Goal: Navigation & Orientation: Find specific page/section

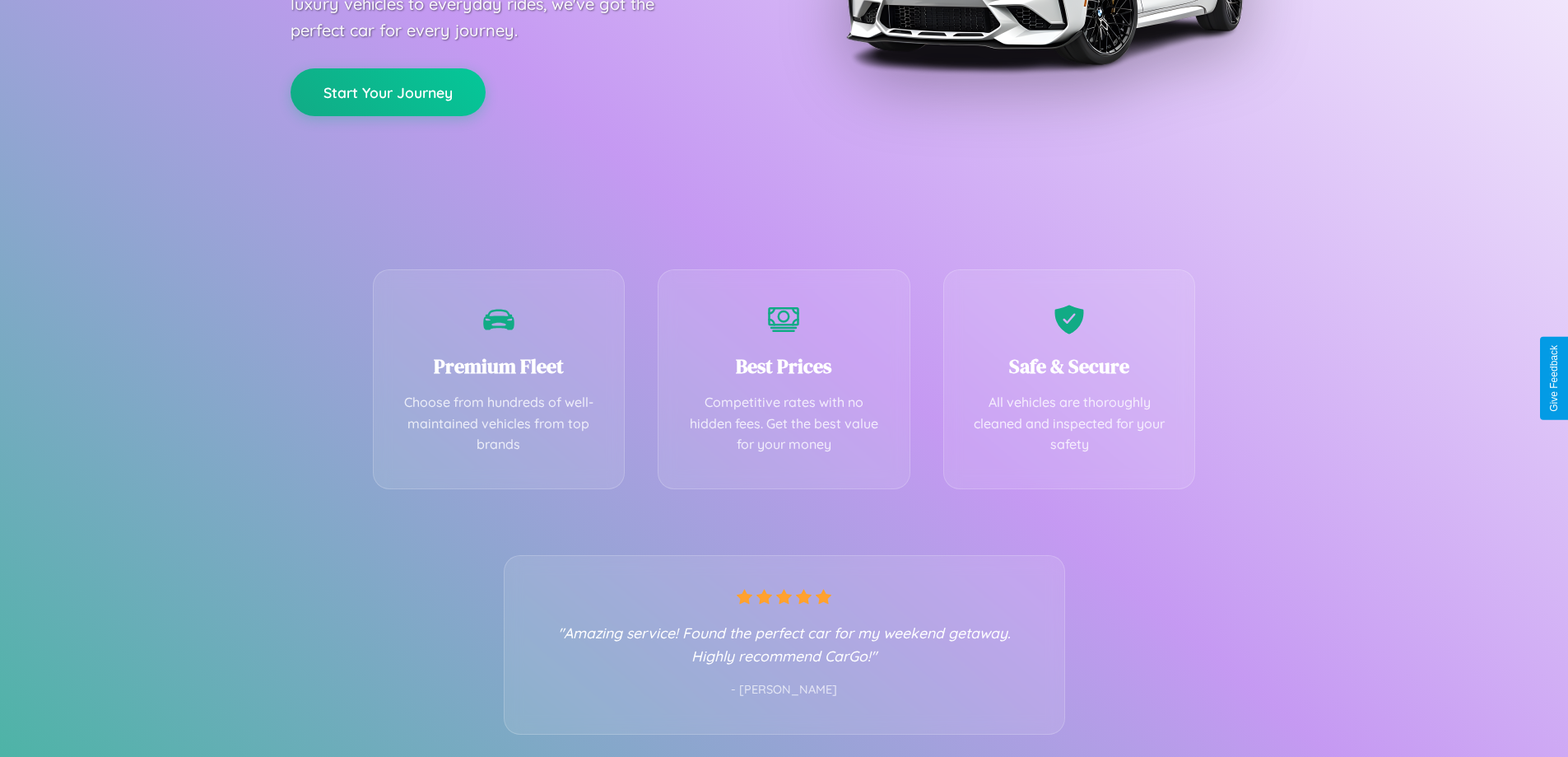
scroll to position [325, 0]
click at [784, 378] on div "Best Prices Competitive rates with no hidden fees. Get the best value for your …" at bounding box center [784, 375] width 253 height 220
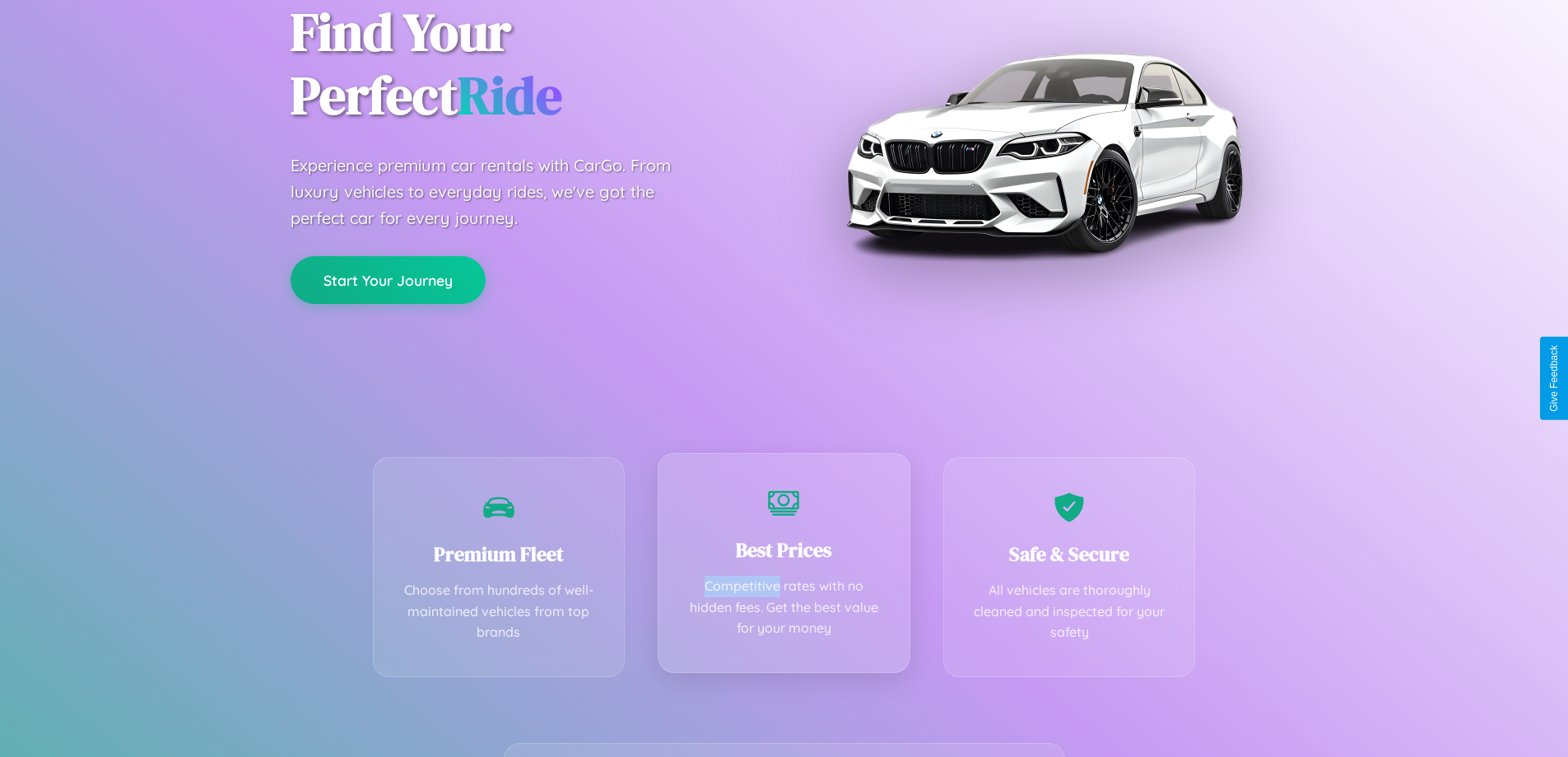
scroll to position [0, 0]
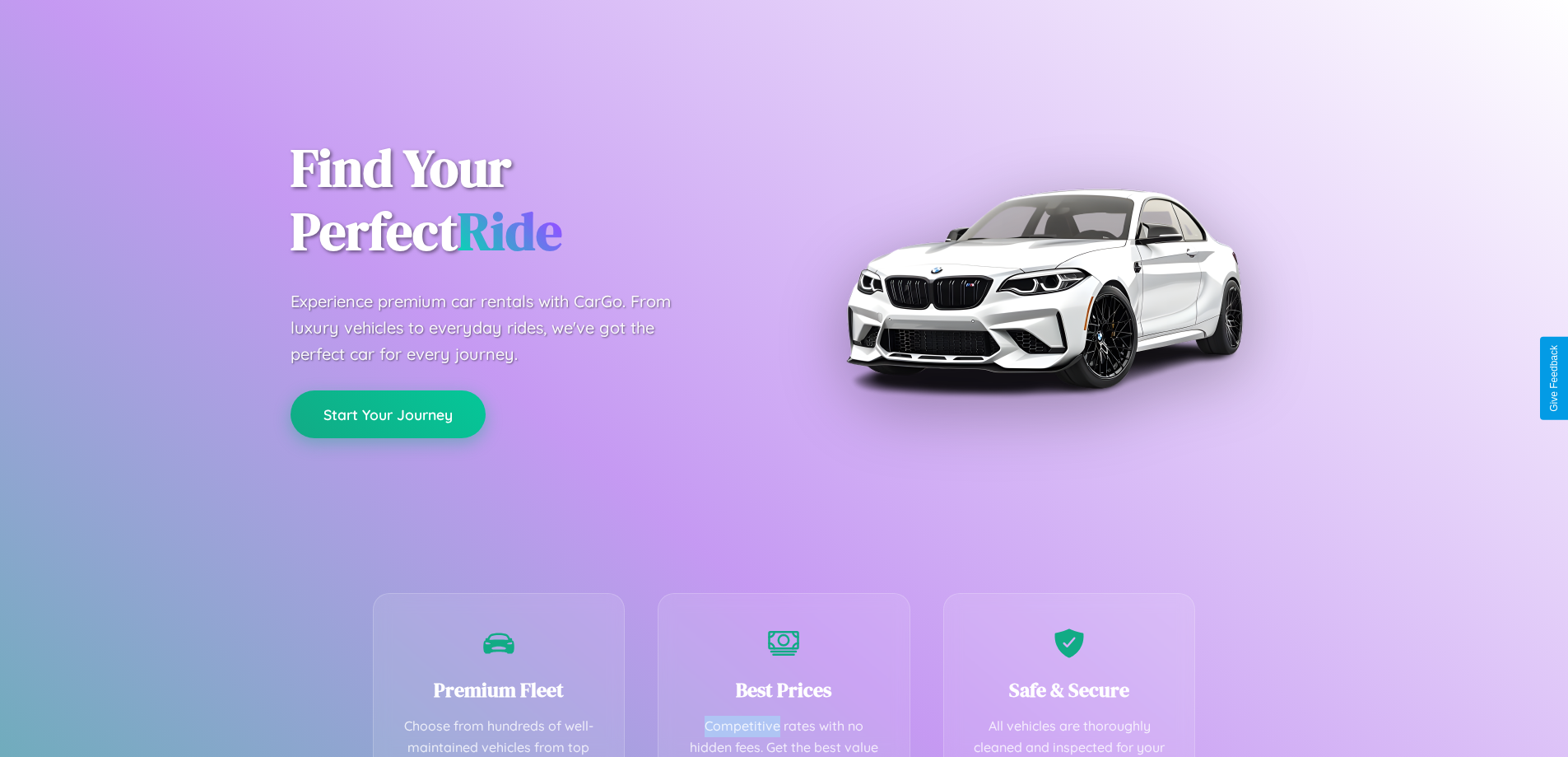
click at [388, 415] on button "Start Your Journey" at bounding box center [388, 414] width 195 height 48
click at [388, 414] on button "Start Your Journey" at bounding box center [388, 414] width 195 height 48
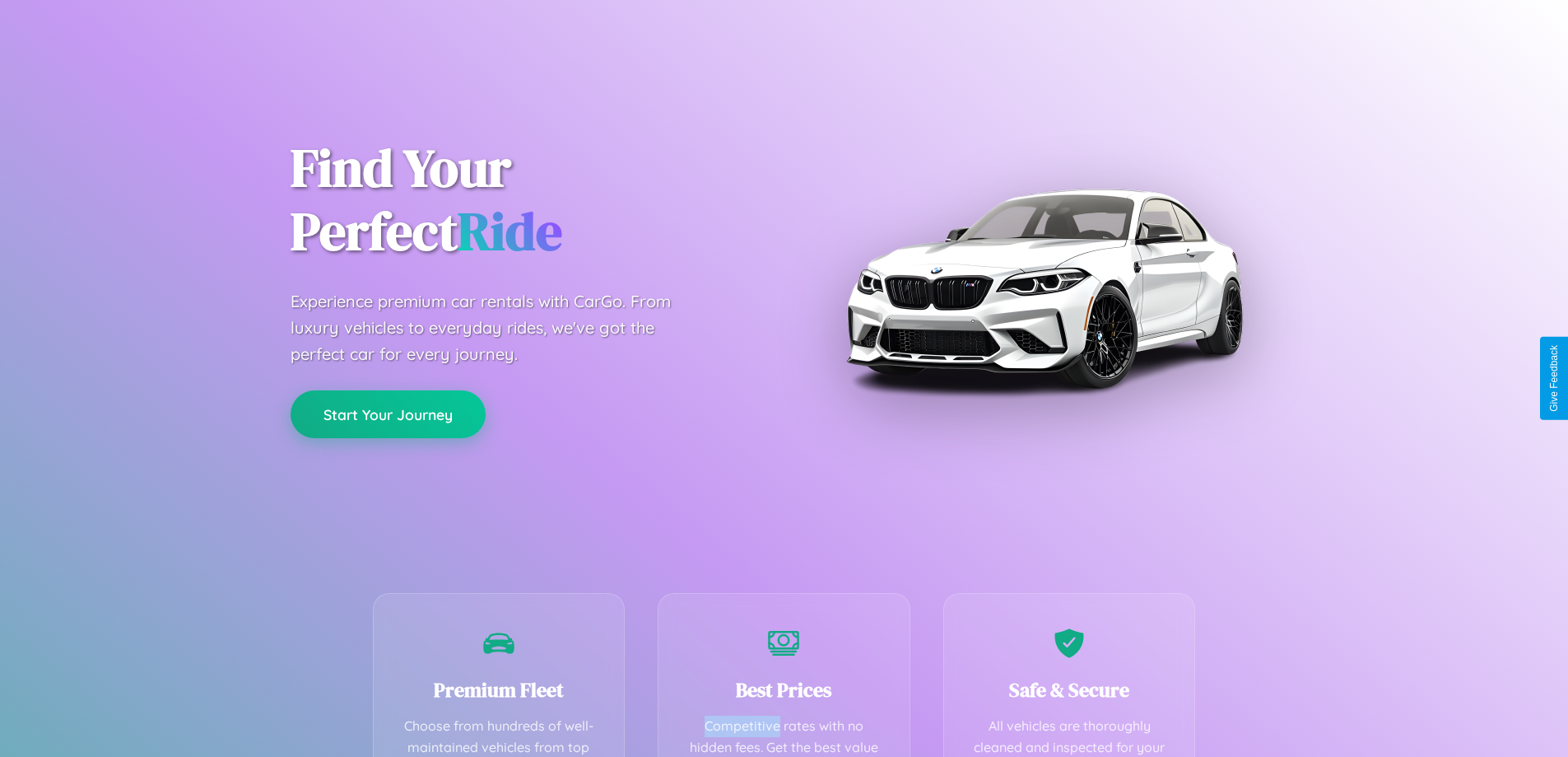
click at [388, 414] on button "Start Your Journey" at bounding box center [388, 414] width 195 height 48
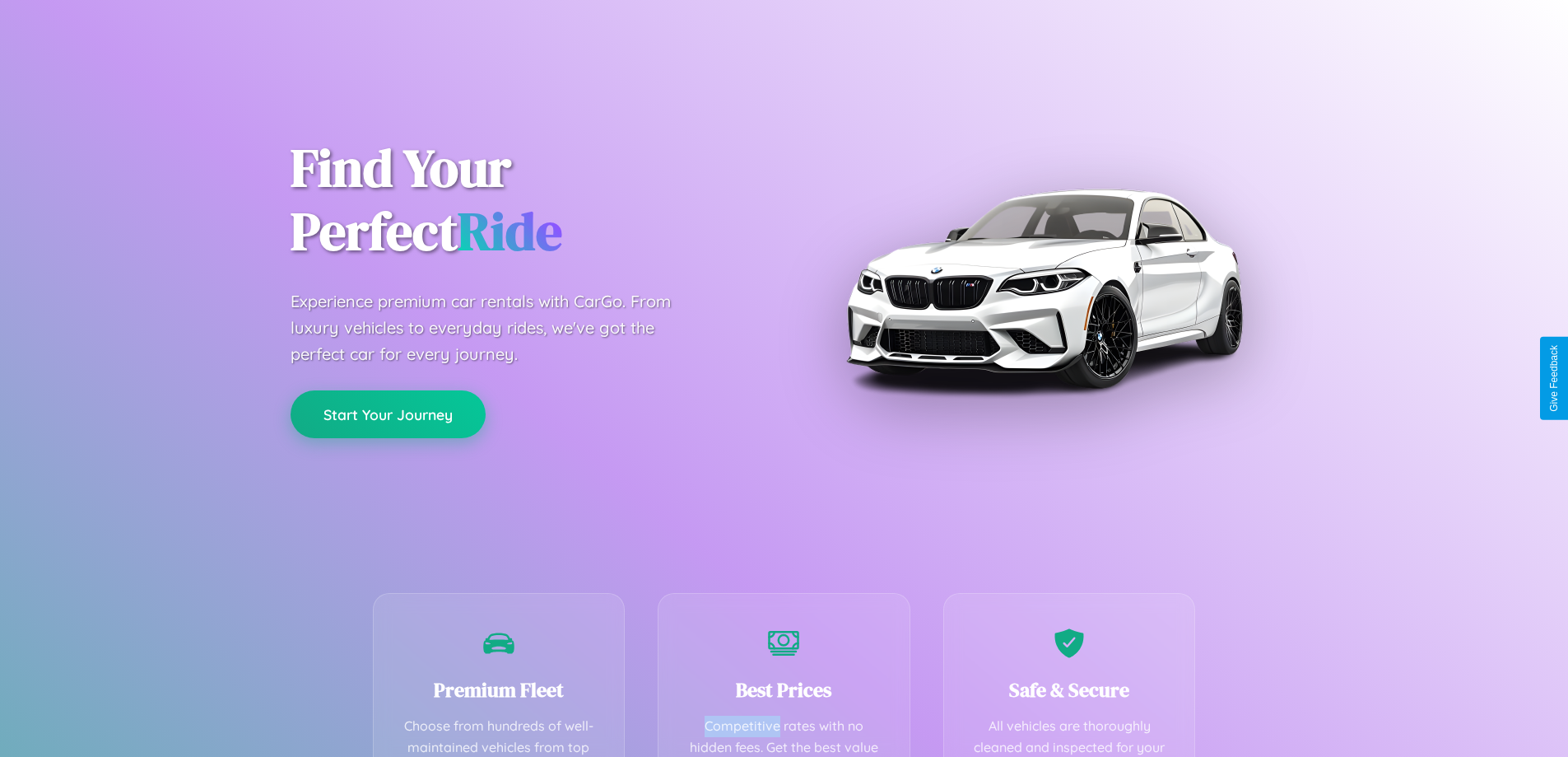
click at [388, 414] on button "Start Your Journey" at bounding box center [388, 414] width 195 height 48
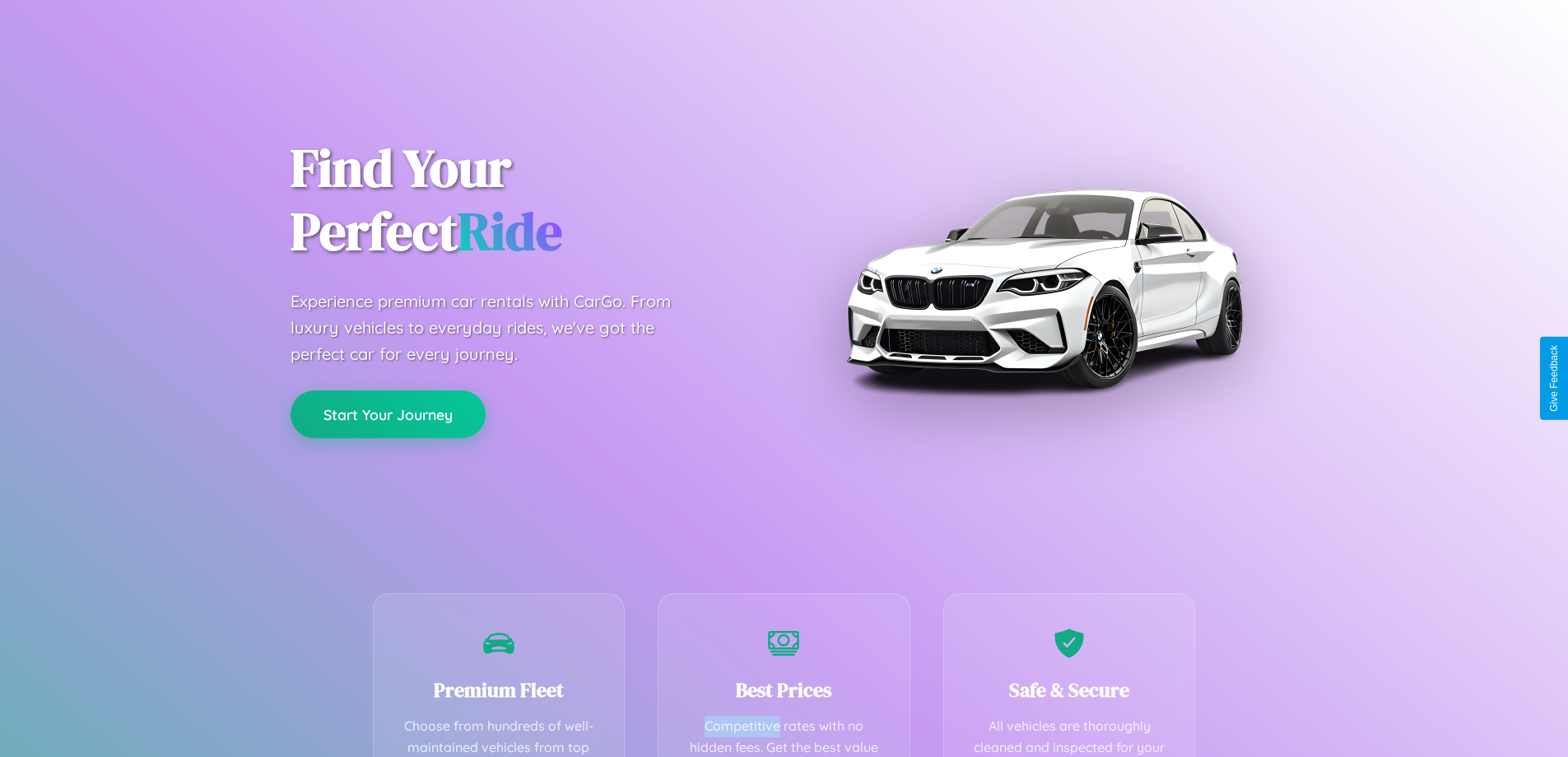
click at [388, 414] on button "Start Your Journey" at bounding box center [388, 414] width 195 height 48
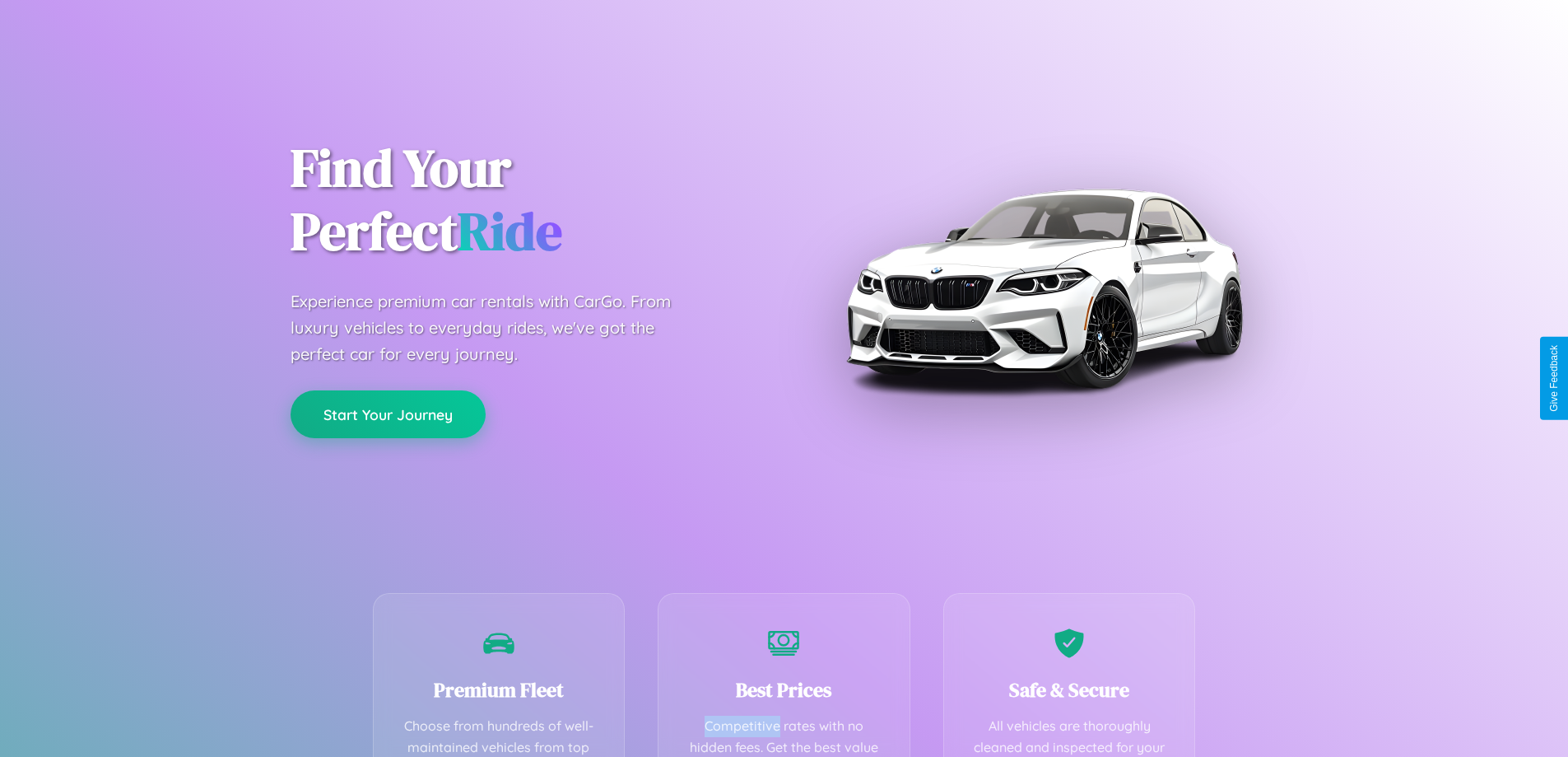
click at [388, 414] on button "Start Your Journey" at bounding box center [388, 414] width 195 height 48
